Goal: Task Accomplishment & Management: Use online tool/utility

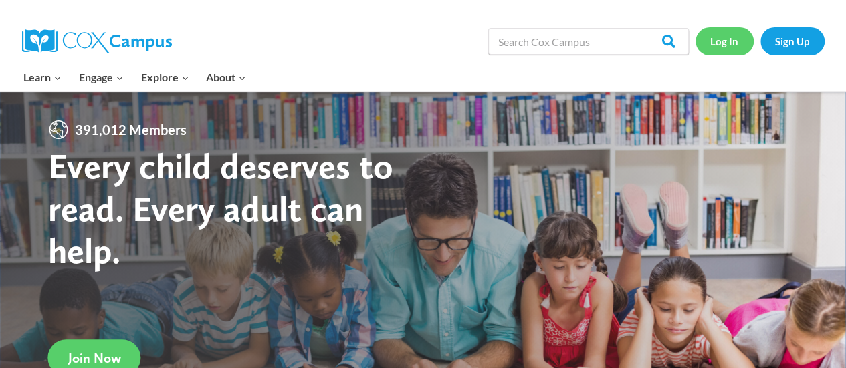
click at [723, 43] on link "Log In" at bounding box center [724, 40] width 58 height 27
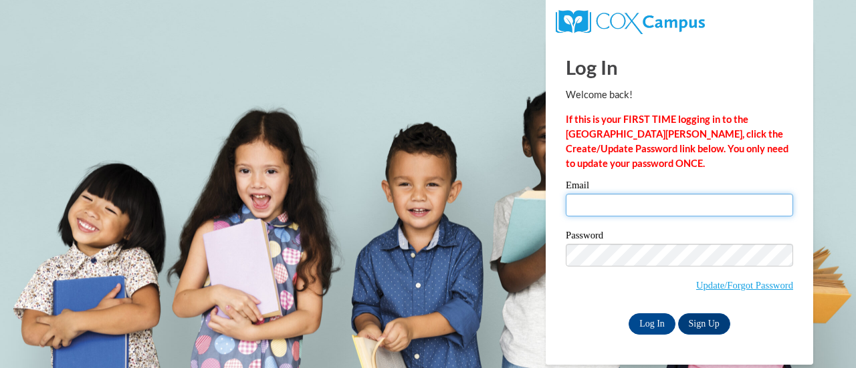
click at [615, 202] on input "Email" at bounding box center [678, 205] width 227 height 23
type input "donawillich@gmail.com"
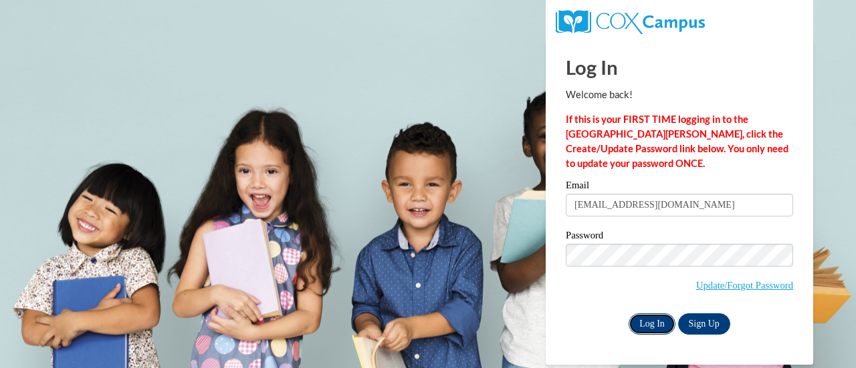
click at [652, 317] on input "Log In" at bounding box center [651, 323] width 47 height 21
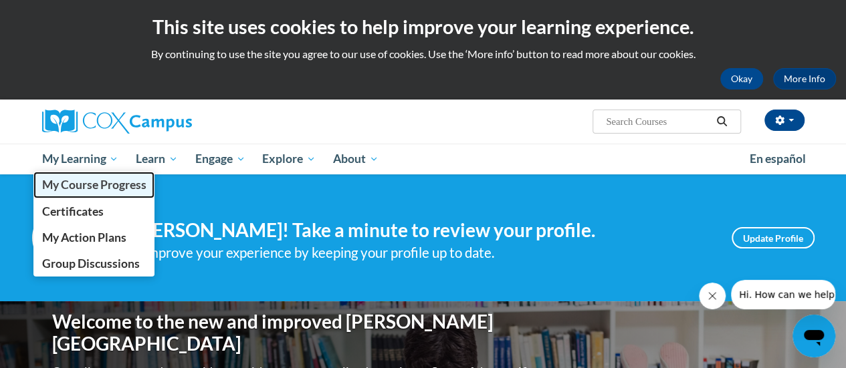
click at [82, 193] on link "My Course Progress" at bounding box center [94, 185] width 122 height 26
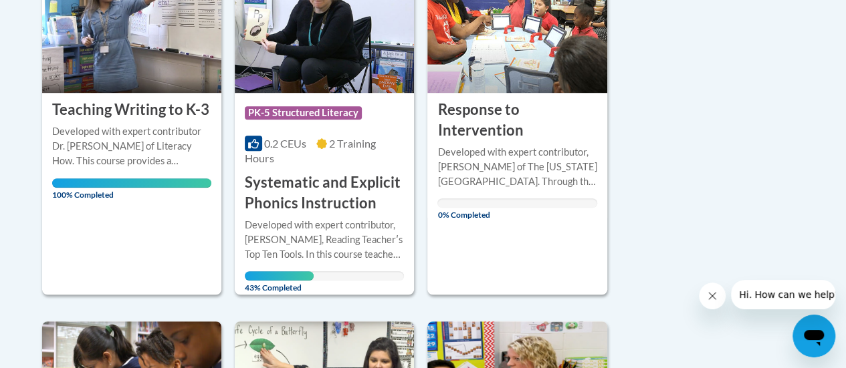
scroll to position [420, 0]
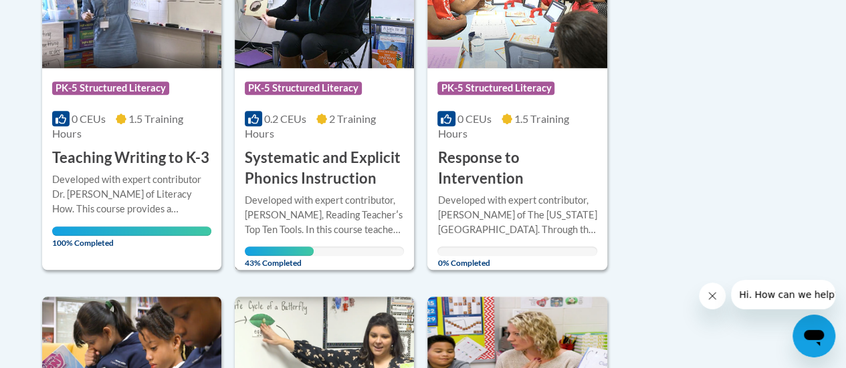
click at [343, 176] on h3 "Systematic and Explicit Phonics Instruction" at bounding box center [324, 168] width 159 height 41
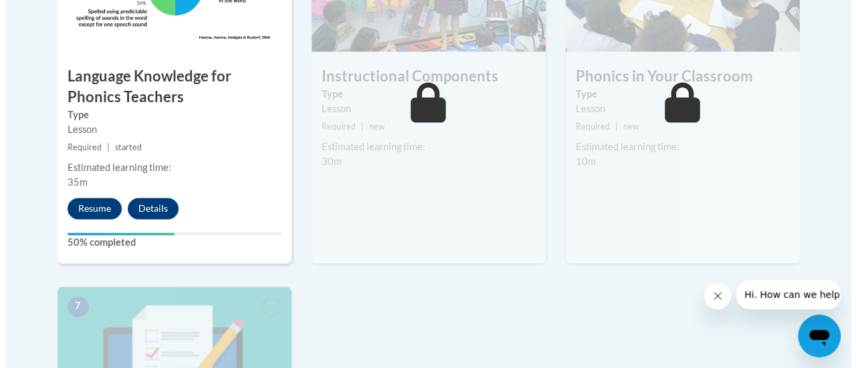
scroll to position [948, 0]
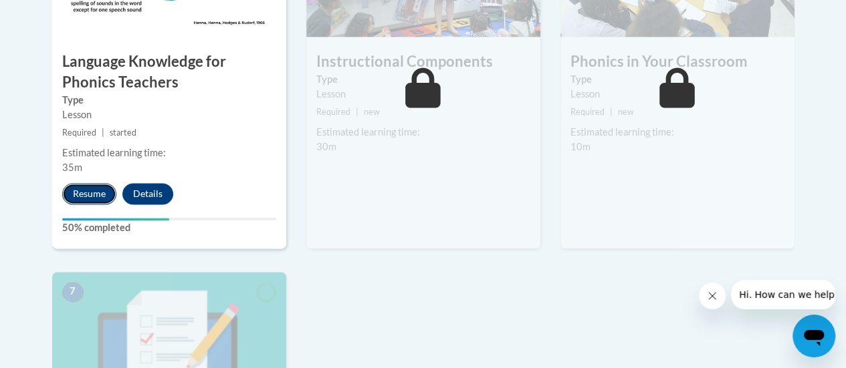
click at [86, 195] on button "Resume" at bounding box center [89, 193] width 54 height 21
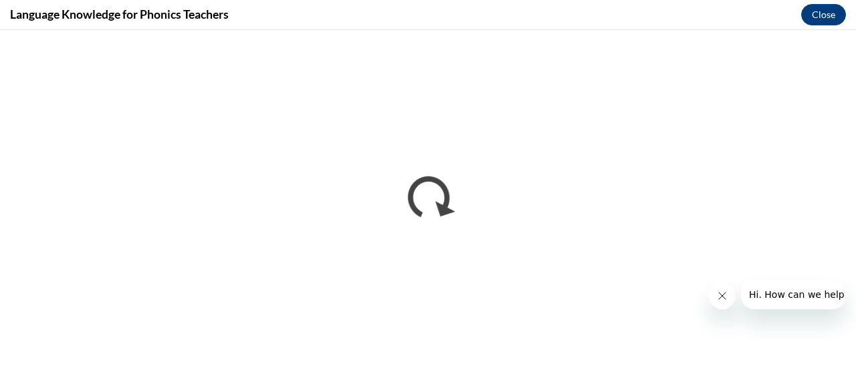
scroll to position [0, 0]
click at [711, 286] on div at bounding box center [776, 294] width 136 height 29
click at [722, 297] on icon "Close message from company" at bounding box center [721, 296] width 7 height 7
